Goal: Transaction & Acquisition: Purchase product/service

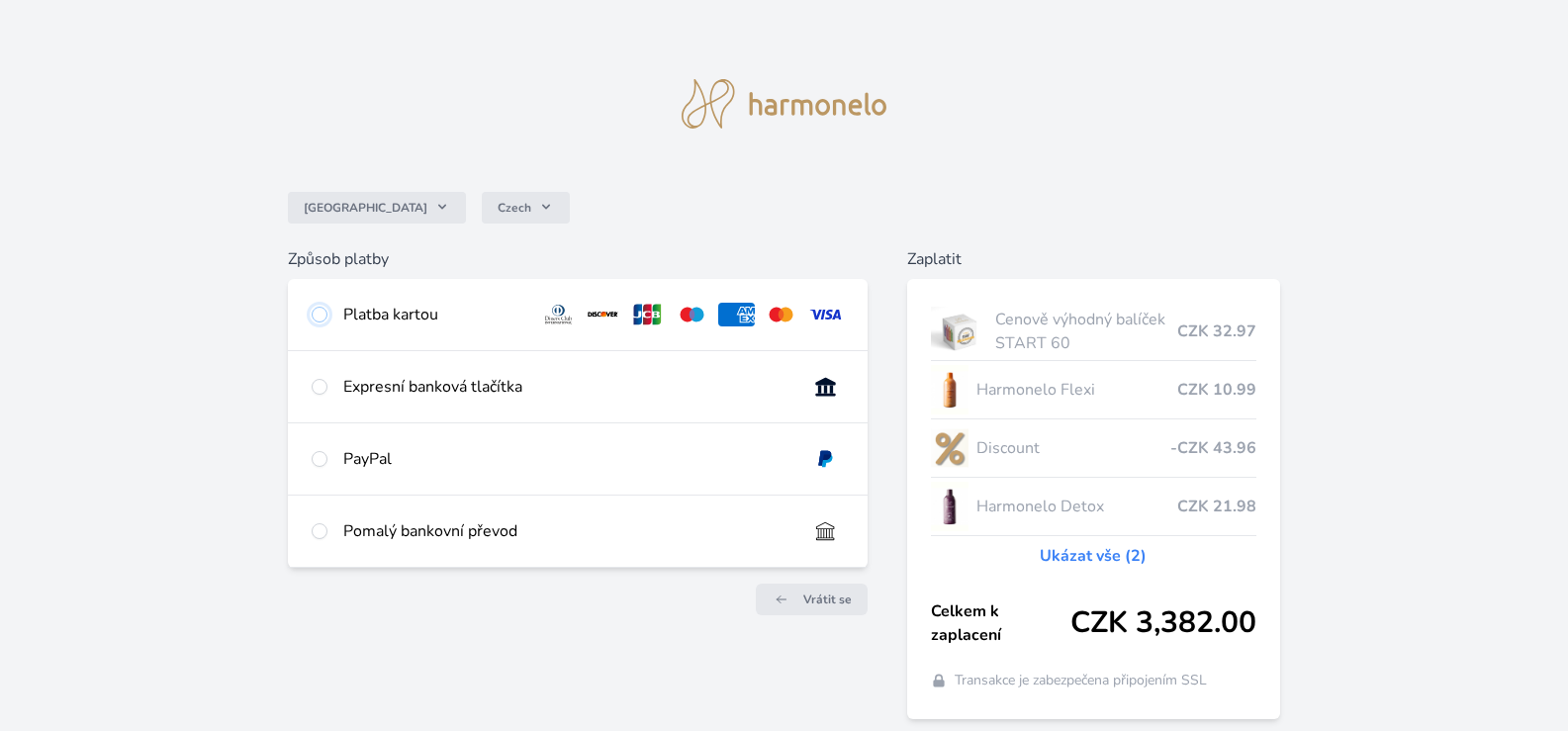
click at [321, 310] on input "radio" at bounding box center [320, 315] width 16 height 16
radio input "true"
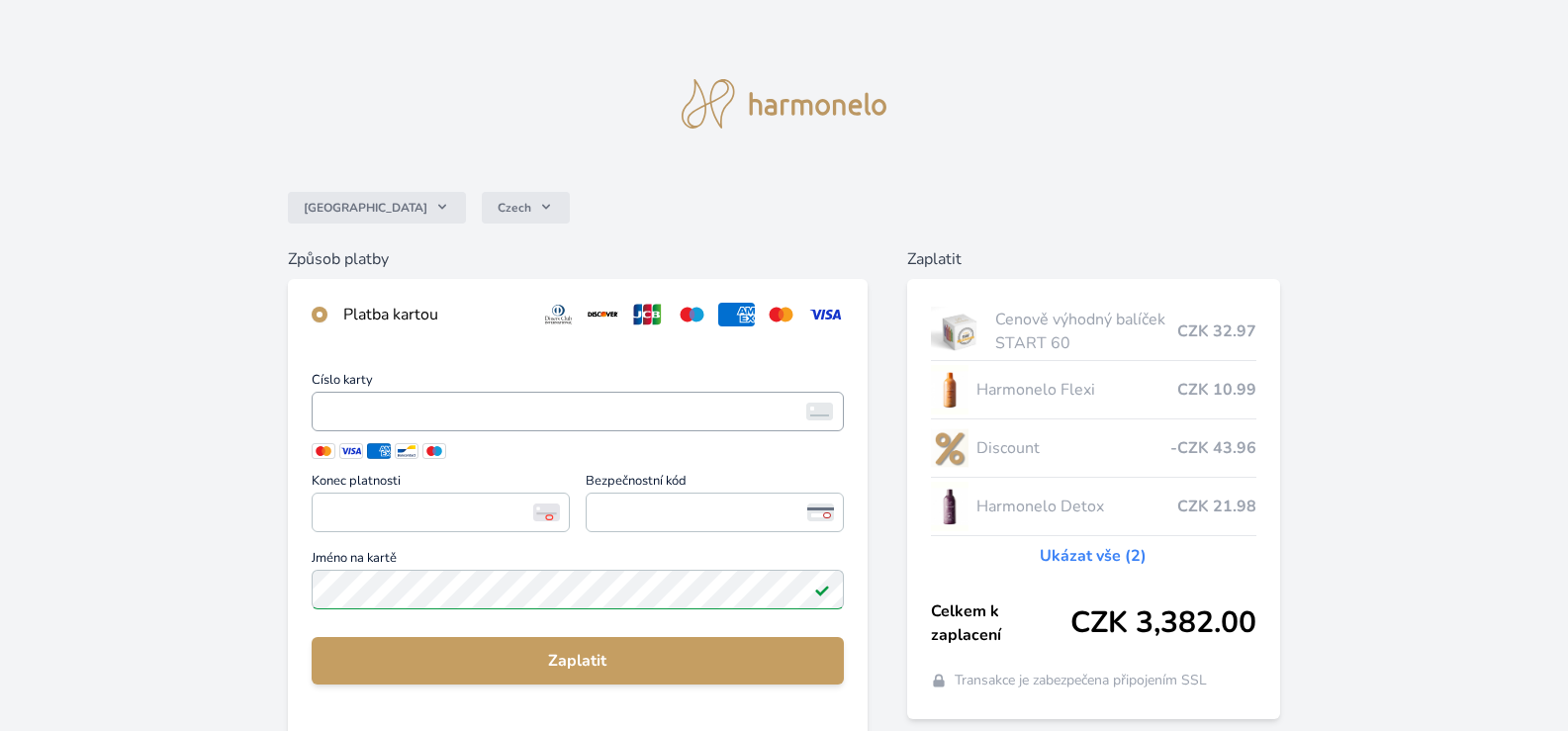
click at [501, 392] on span "<p>Your browser does not support iframes.</p>" at bounding box center [578, 411] width 532 height 40
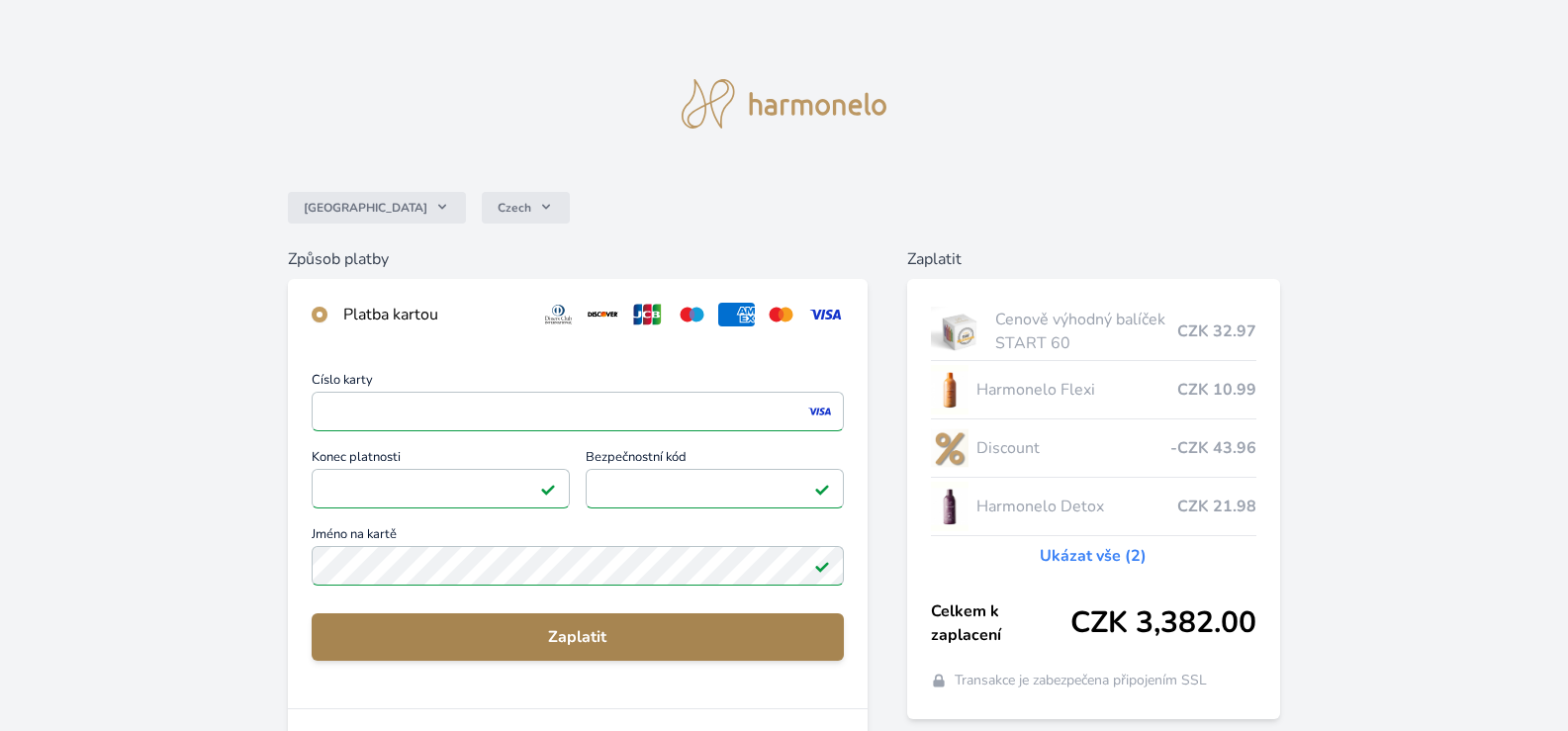
click at [621, 637] on span "Zaplatit" at bounding box center [578, 637] width 501 height 24
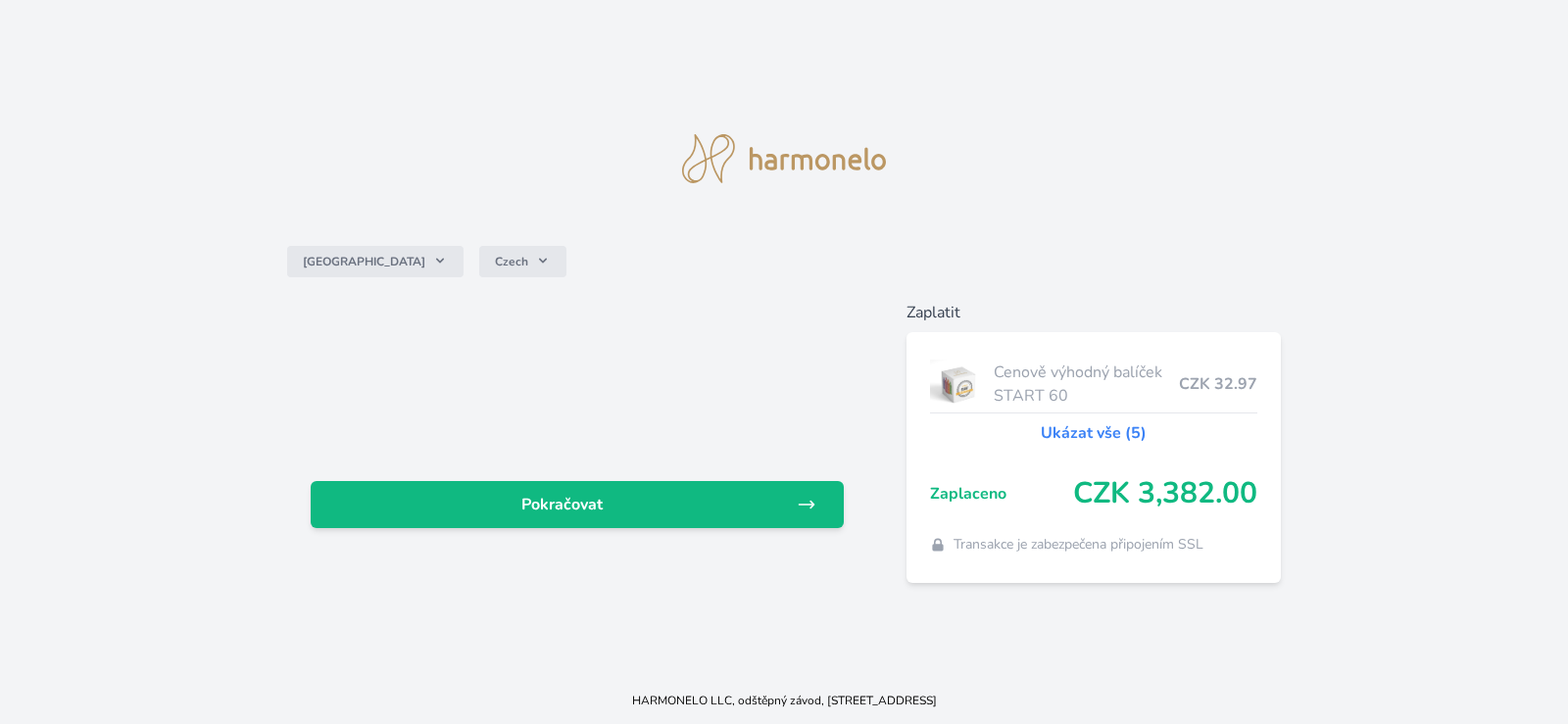
click at [1110, 434] on link "Ukázat vše (5)" at bounding box center [1094, 433] width 106 height 24
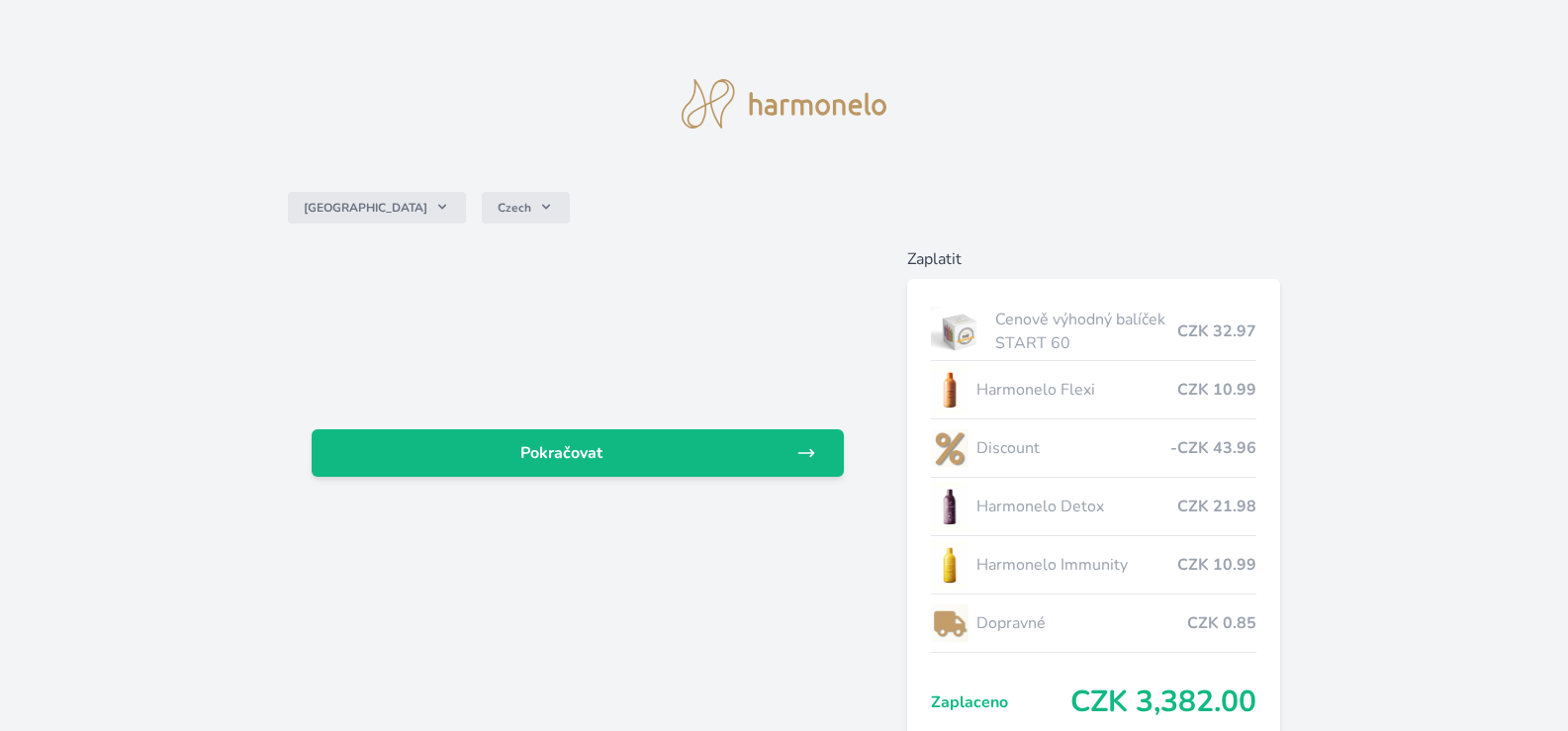
click at [1073, 328] on span "Cenově výhodný balíček START 60" at bounding box center [1086, 331] width 183 height 47
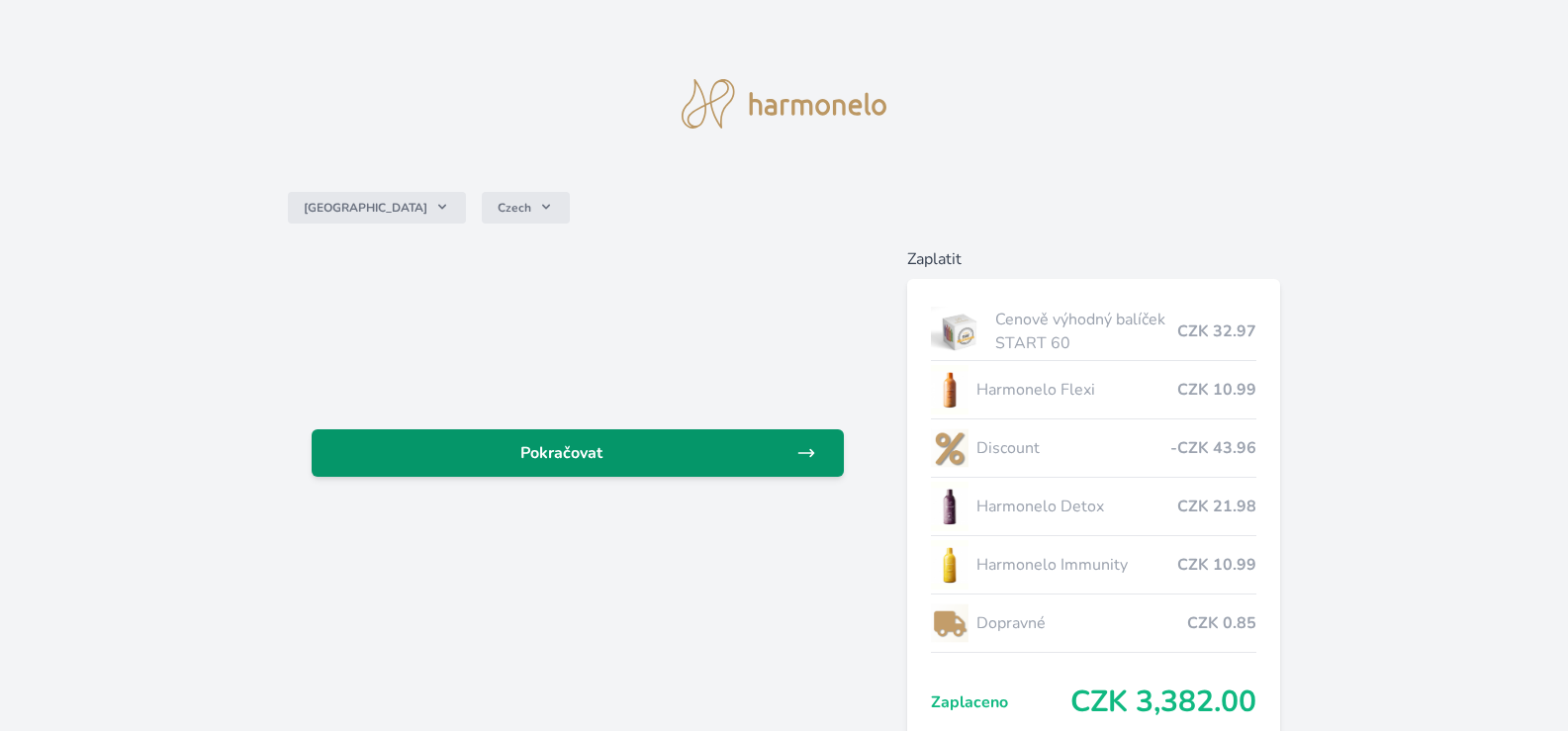
click at [814, 451] on icon at bounding box center [806, 453] width 20 height 20
